Goal: Check status: Check status

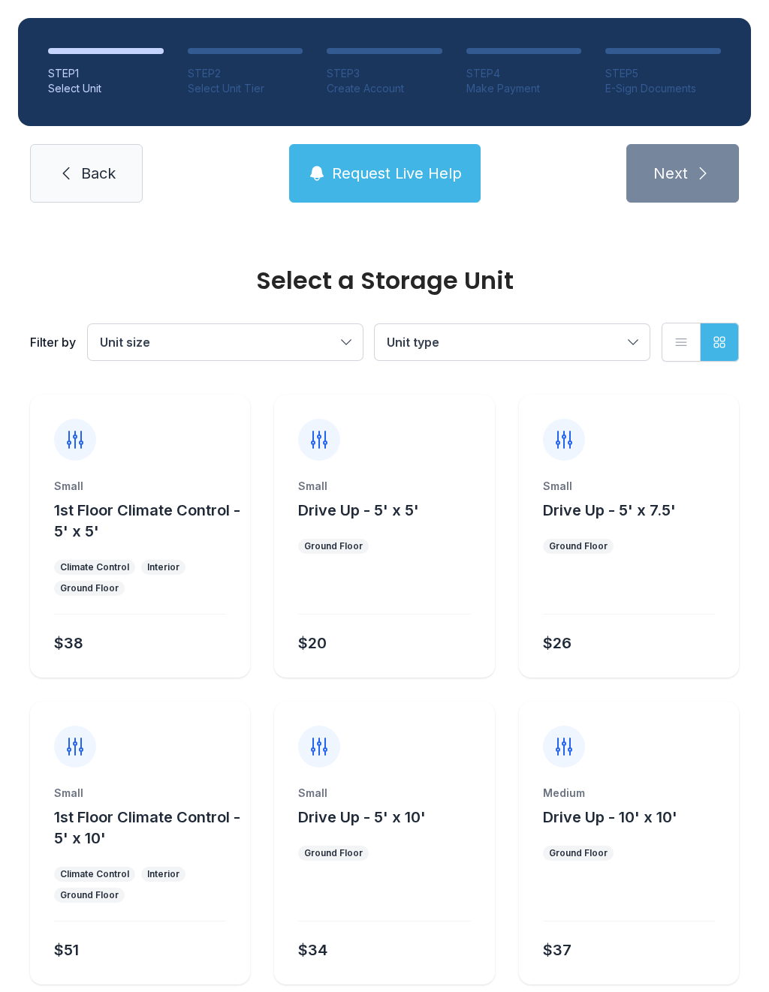
click at [426, 877] on div "Small Drive Up - 5' x 10' Ground Floor $34" at bounding box center [384, 885] width 220 height 199
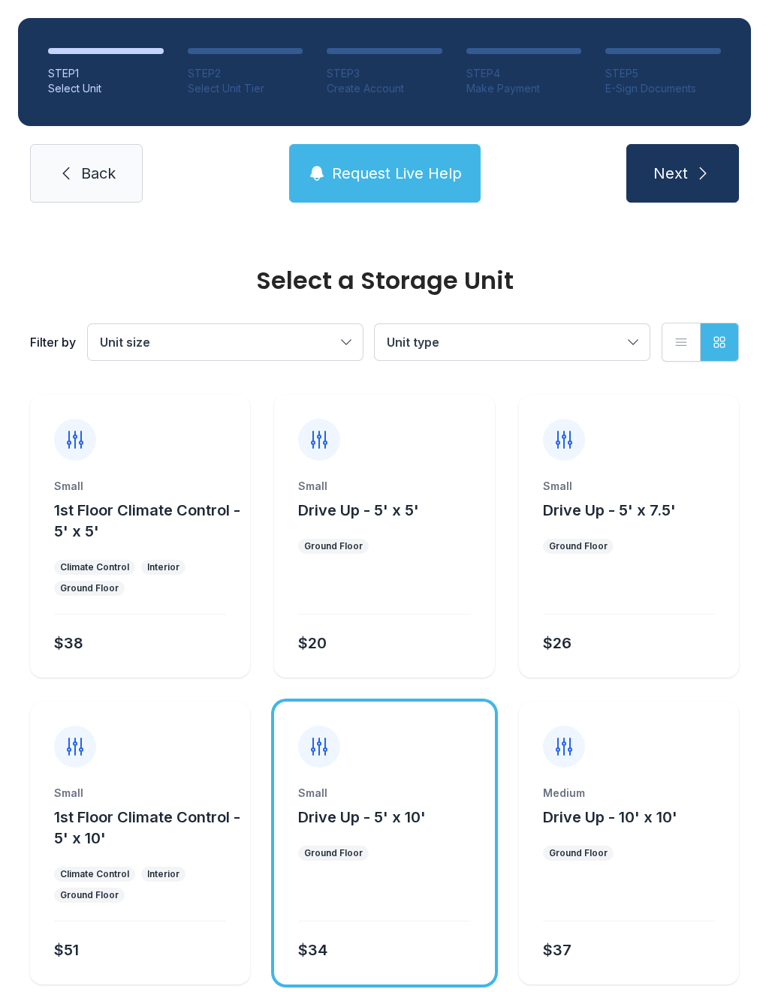
click at [70, 188] on link "Back" at bounding box center [86, 173] width 113 height 59
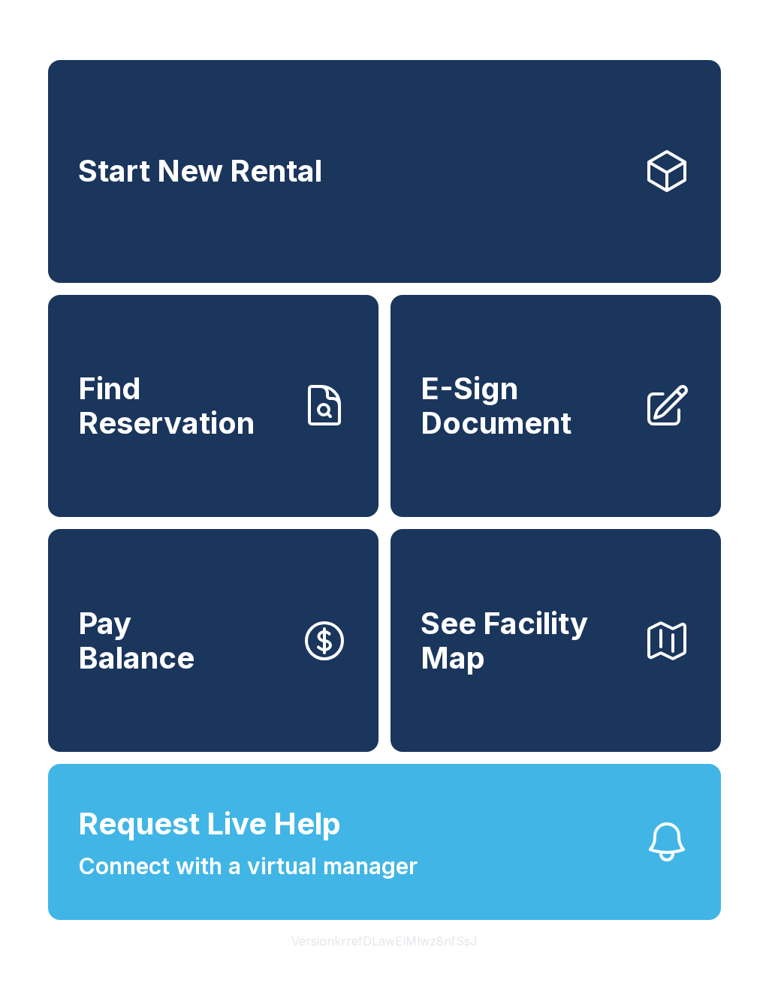
click at [199, 440] on span "Find Reservation" at bounding box center [183, 406] width 210 height 68
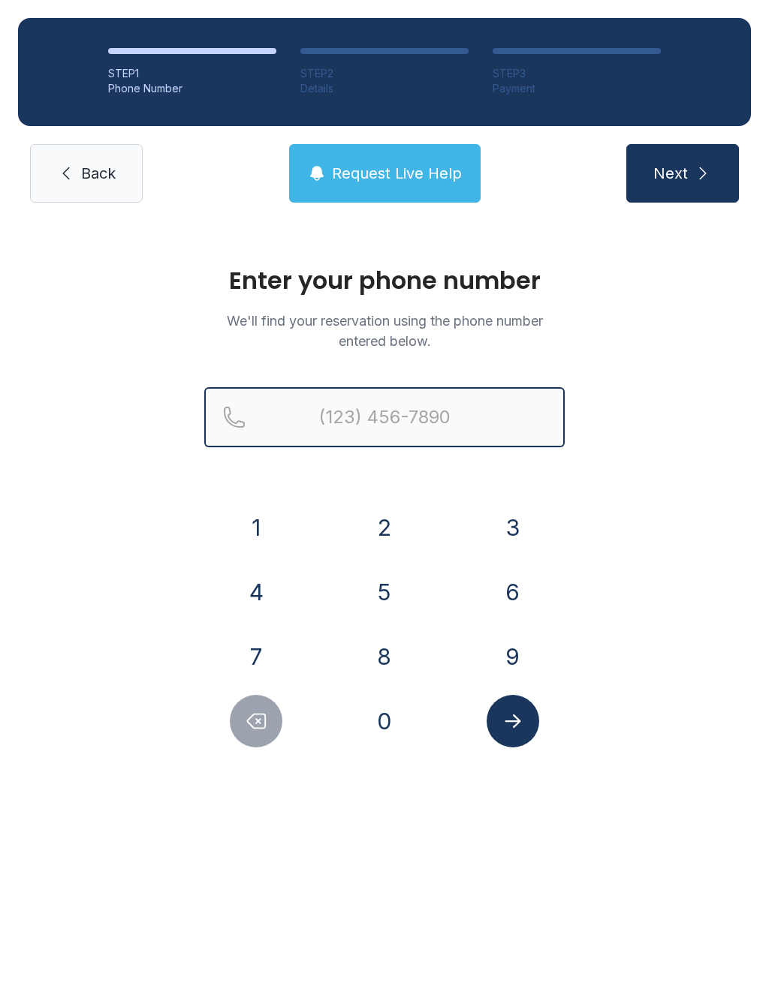
click at [378, 421] on input "Reservation phone number" at bounding box center [384, 417] width 360 height 60
click at [387, 596] on button "5" at bounding box center [384, 592] width 53 height 53
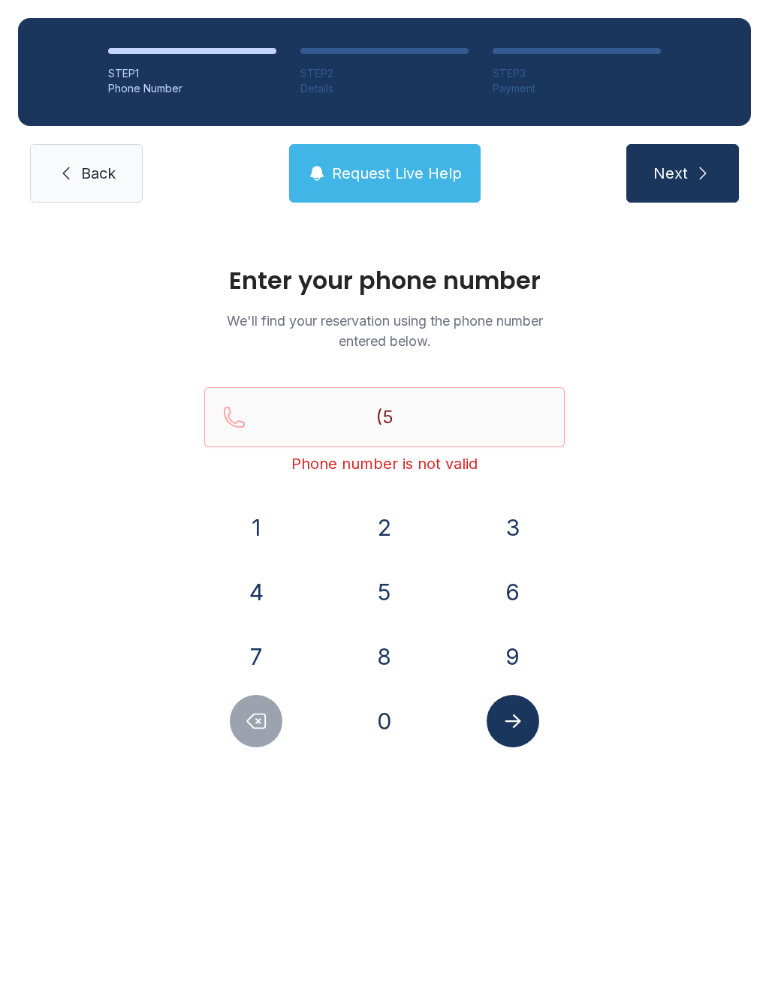
click at [504, 590] on button "6" at bounding box center [512, 592] width 53 height 53
click at [253, 525] on button "1" at bounding box center [256, 527] width 53 height 53
click at [391, 528] on button "2" at bounding box center [384, 527] width 53 height 53
click at [382, 604] on button "5" at bounding box center [384, 592] width 53 height 53
click at [382, 531] on button "2" at bounding box center [384, 527] width 53 height 53
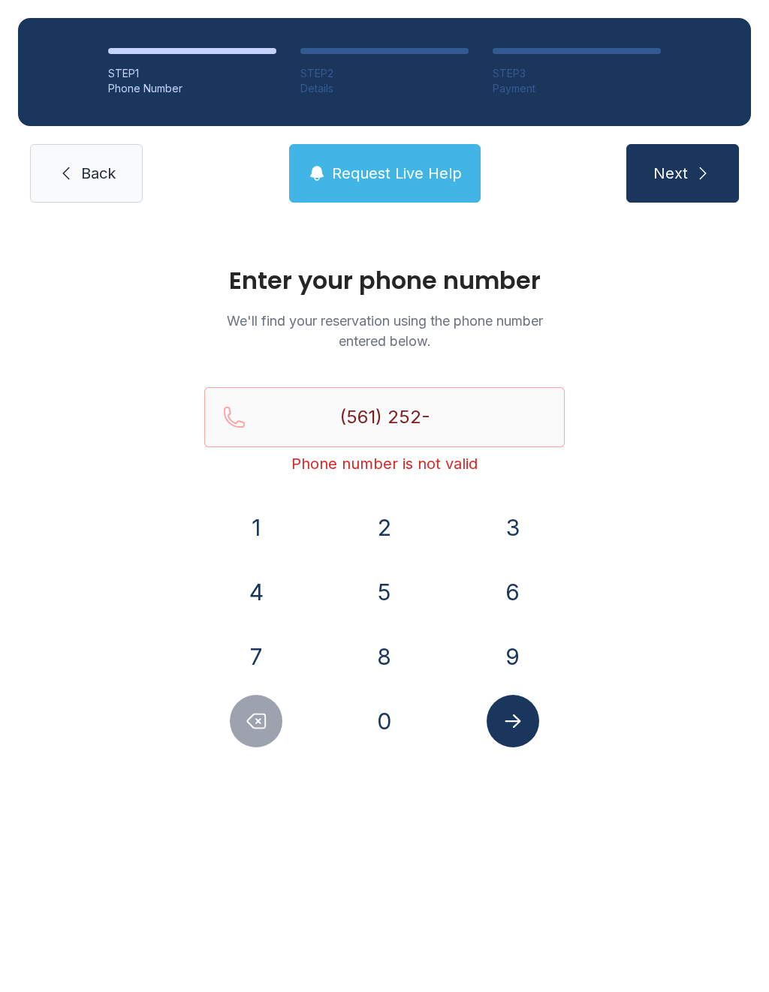
click at [381, 724] on button "0" at bounding box center [384, 721] width 53 height 53
click at [515, 594] on button "6" at bounding box center [512, 592] width 53 height 53
click at [387, 525] on button "2" at bounding box center [384, 527] width 53 height 53
click at [378, 602] on button "5" at bounding box center [384, 592] width 53 height 53
type input "[PHONE_NUMBER]"
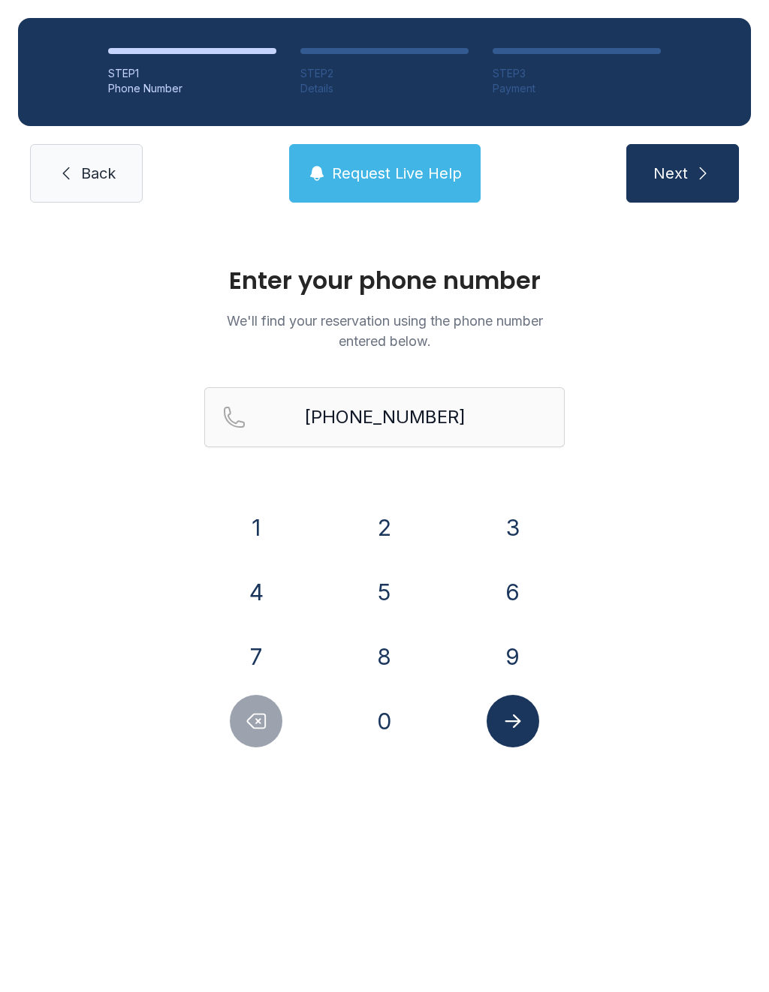
click at [516, 720] on icon "Submit lookup form" at bounding box center [512, 721] width 23 height 23
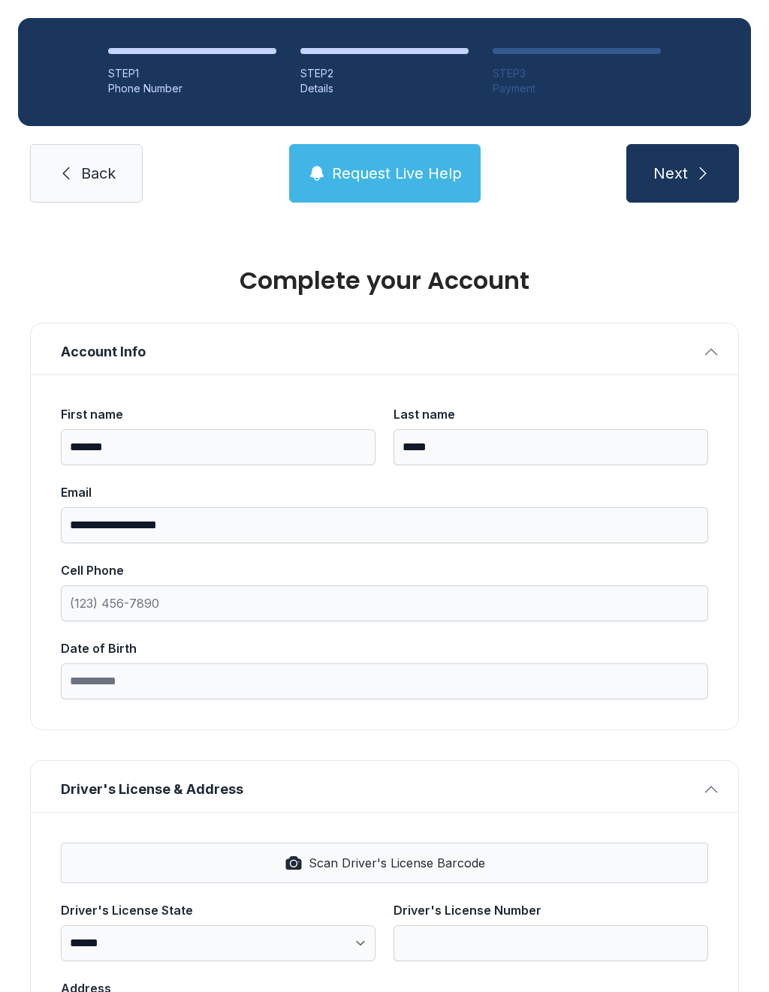
click at [689, 177] on button "Next" at bounding box center [682, 173] width 113 height 59
type input "*"
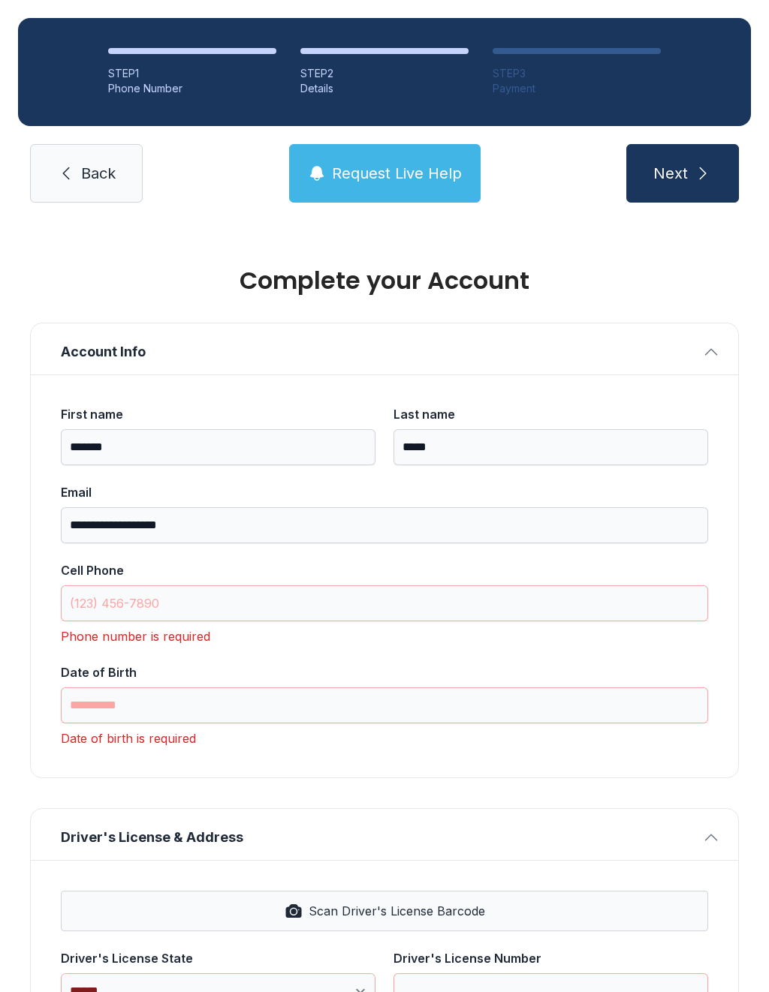
click at [88, 152] on link "Back" at bounding box center [86, 173] width 113 height 59
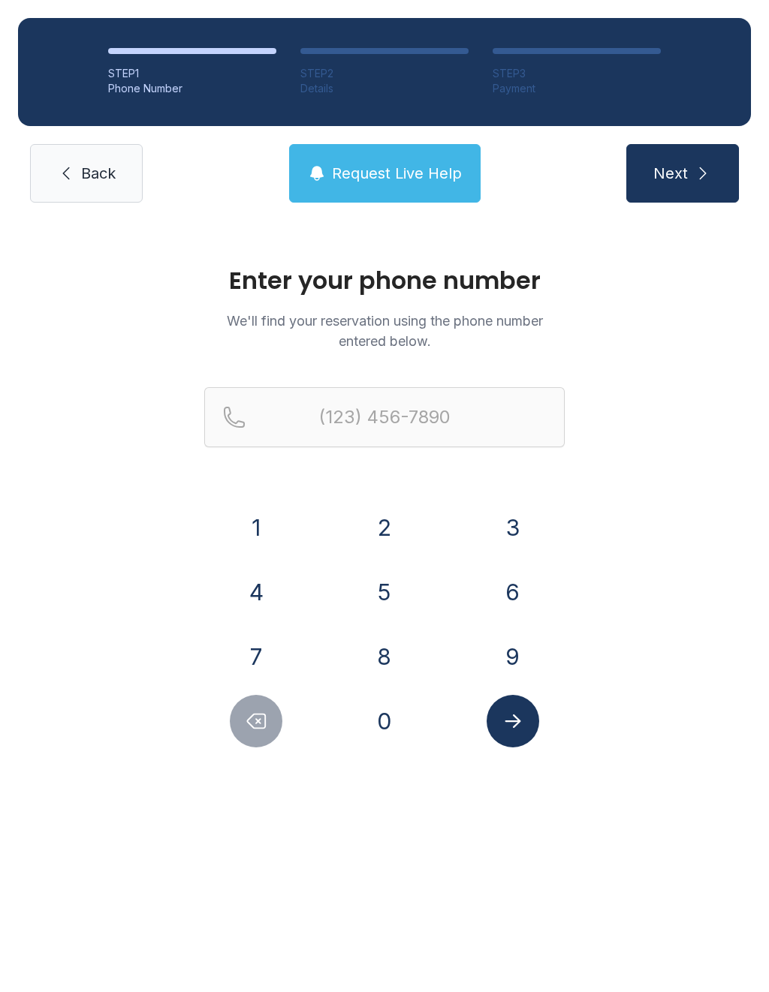
click at [104, 166] on span "Back" at bounding box center [98, 173] width 35 height 21
